Goal: Navigation & Orientation: Find specific page/section

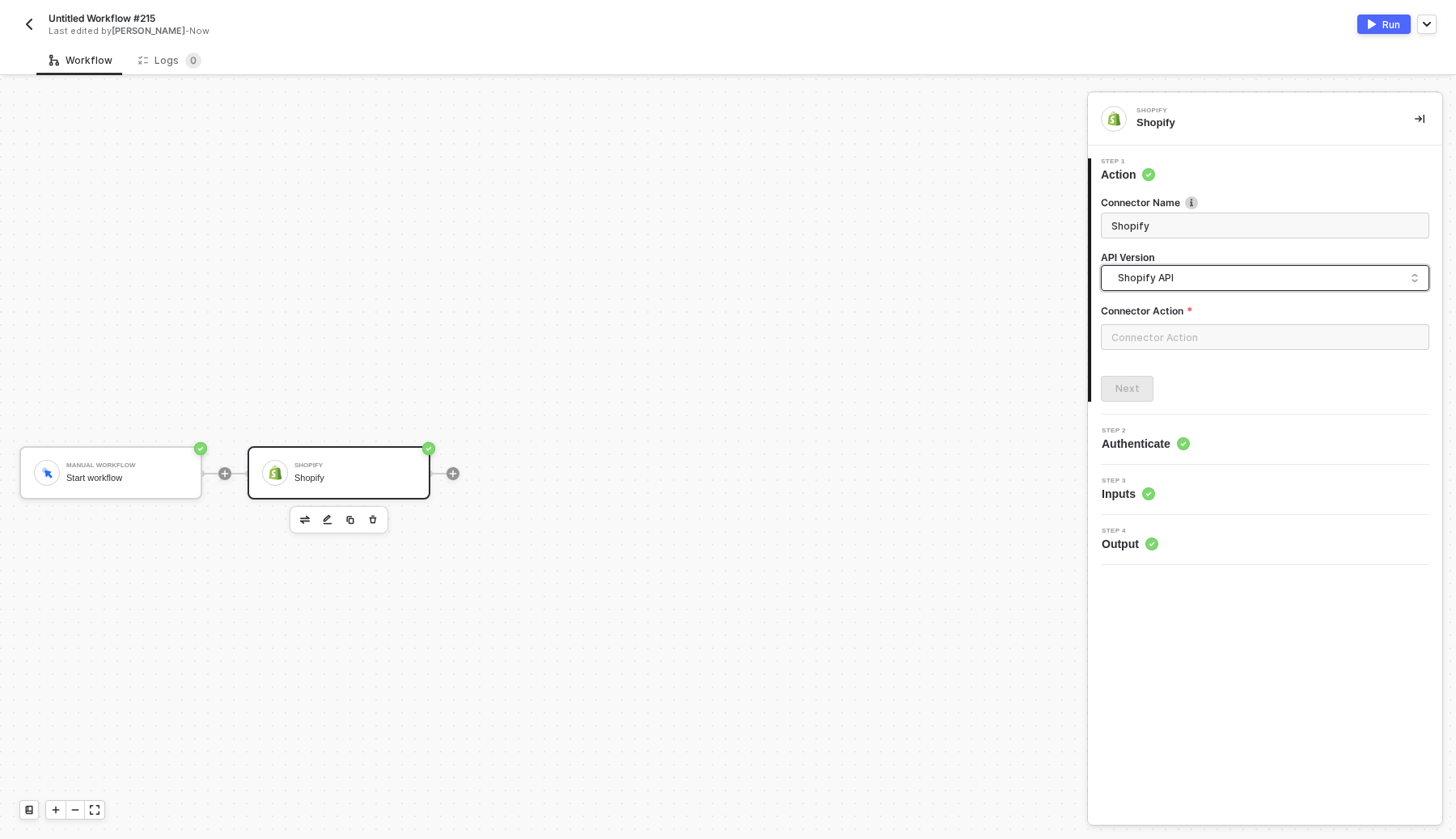
scroll to position [30, 0]
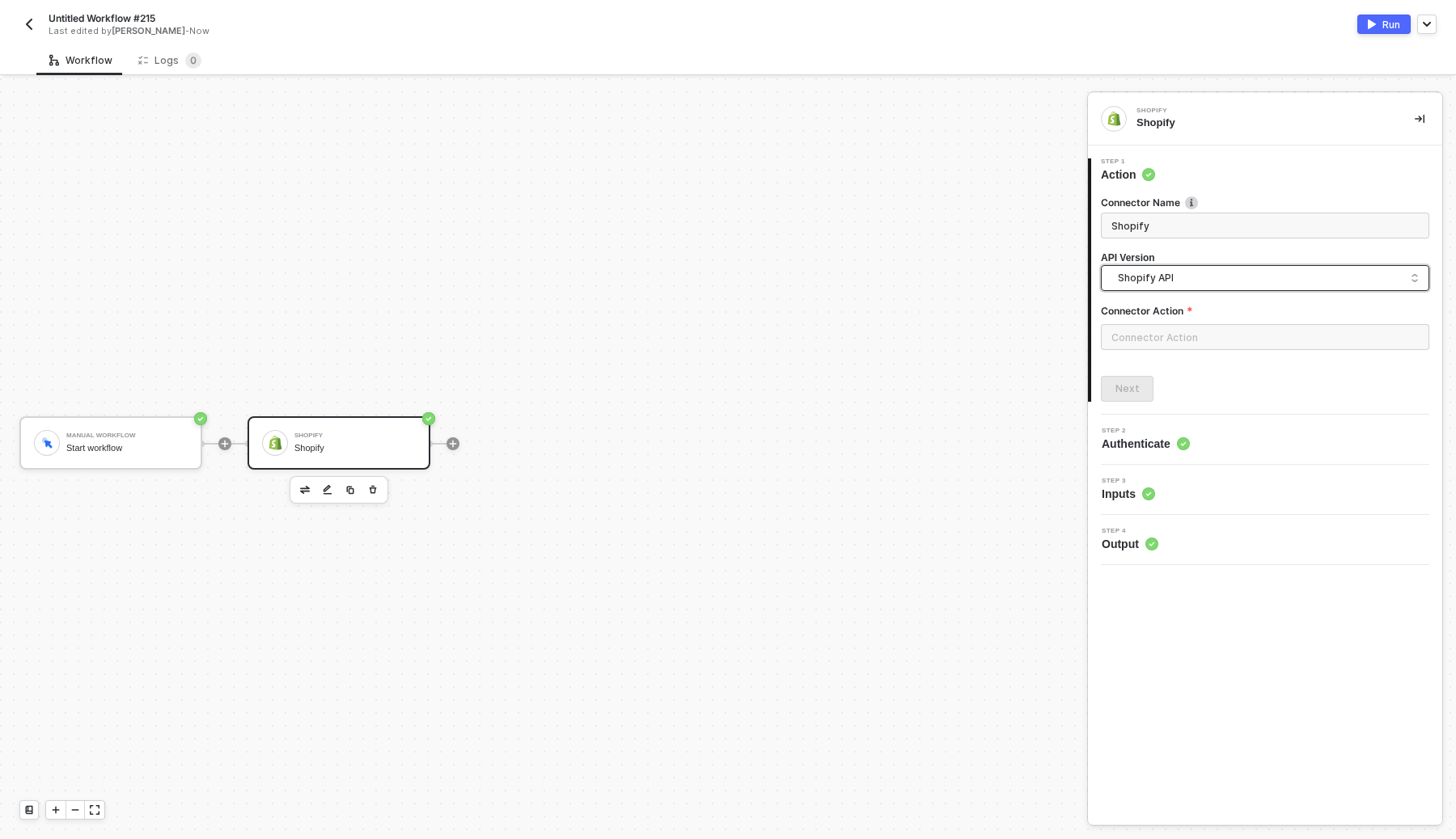
click at [36, 18] on button "button" at bounding box center [29, 24] width 19 height 19
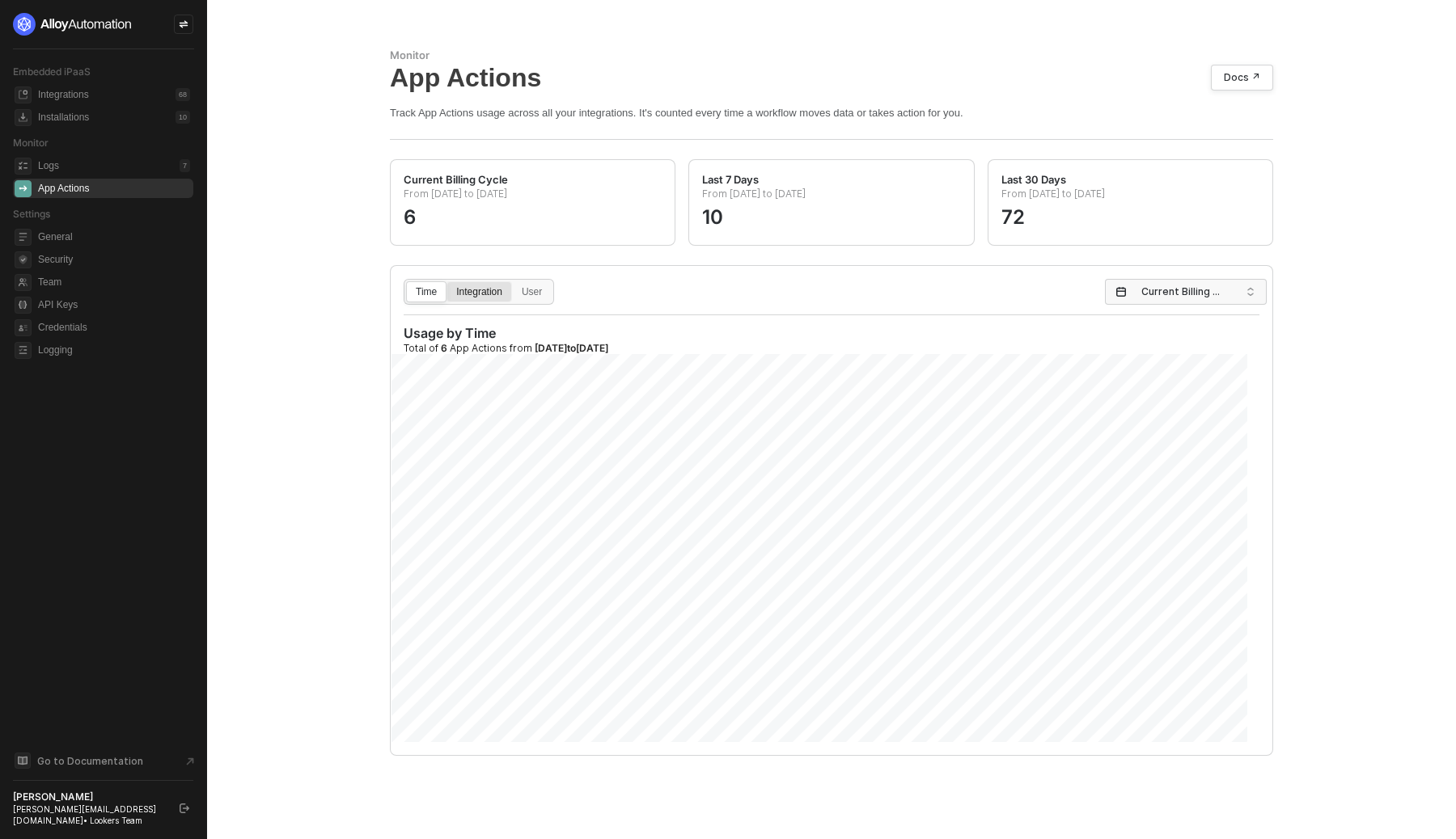
click at [475, 289] on div "Integration" at bounding box center [479, 299] width 64 height 26
click at [447, 282] on input "Integration" at bounding box center [447, 282] width 0 height 0
